Goal: Information Seeking & Learning: Learn about a topic

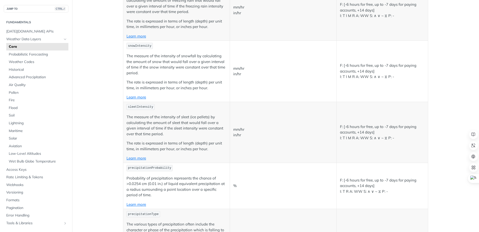
scroll to position [1177, 0]
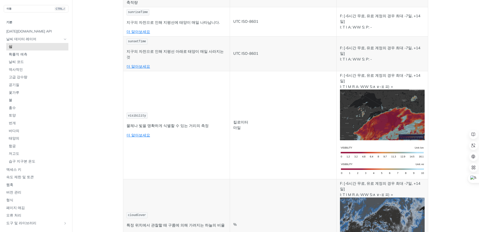
scroll to position [1678, 0]
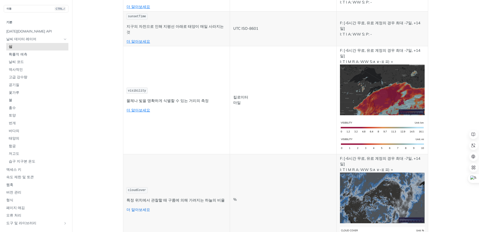
click at [132, 208] on link "더 알아보세요" at bounding box center [139, 210] width 24 height 5
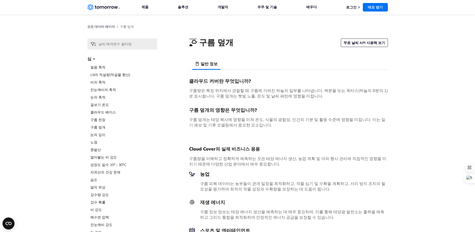
drag, startPoint x: 357, startPoint y: 44, endPoint x: 321, endPoint y: 48, distance: 35.6
click at [357, 44] on link "무료 날씨 API 사용해 보기" at bounding box center [364, 43] width 47 height 9
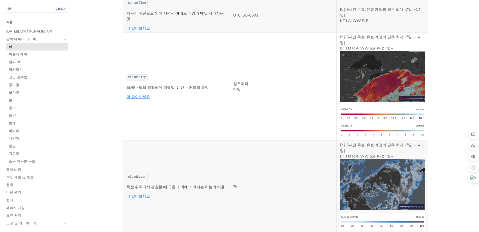
scroll to position [1707, 0]
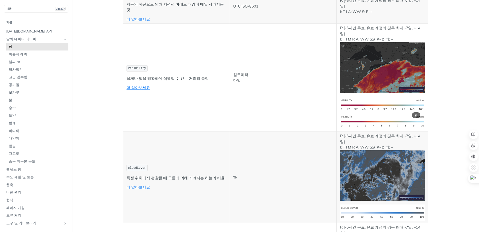
click at [404, 151] on img "Expand image" at bounding box center [382, 176] width 85 height 51
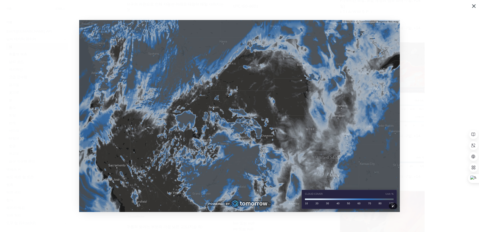
click at [257, 136] on img "이미지 확장" at bounding box center [239, 116] width 321 height 192
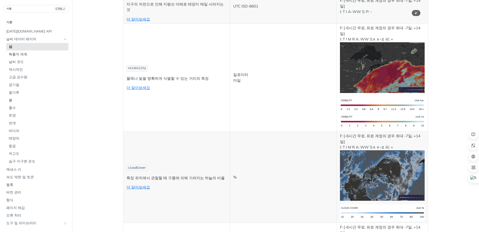
click at [366, 42] on img "Expand image" at bounding box center [382, 67] width 85 height 51
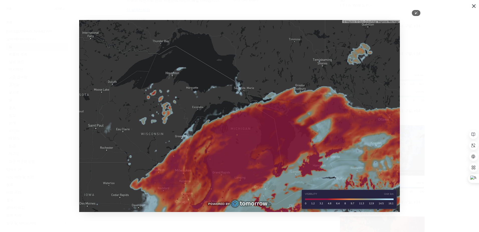
click at [311, 96] on img "이미지 확장" at bounding box center [239, 116] width 321 height 192
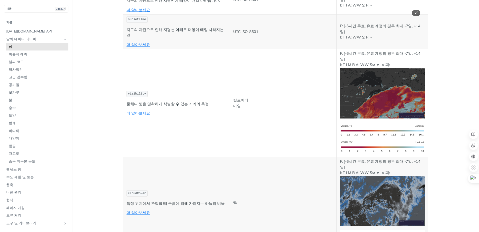
scroll to position [1707, 0]
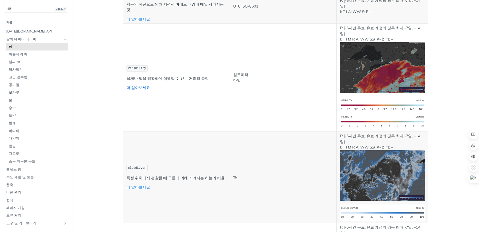
click at [141, 85] on link "더 알아보세요" at bounding box center [139, 87] width 24 height 5
